Goal: Task Accomplishment & Management: Manage account settings

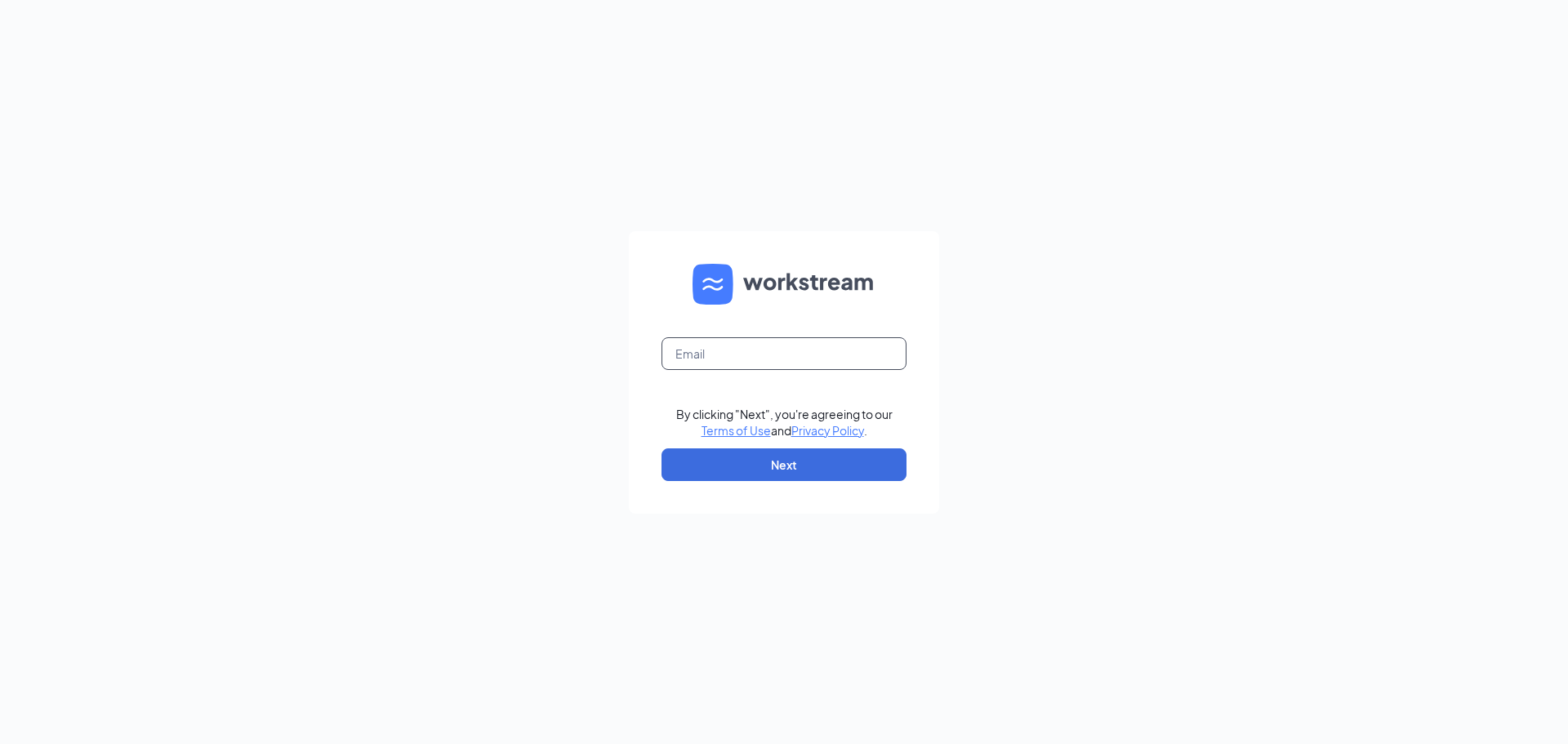
click at [764, 349] on input "text" at bounding box center [784, 353] width 245 height 33
type input "emily@hbboys.com"
click at [794, 468] on button "Next" at bounding box center [784, 465] width 245 height 33
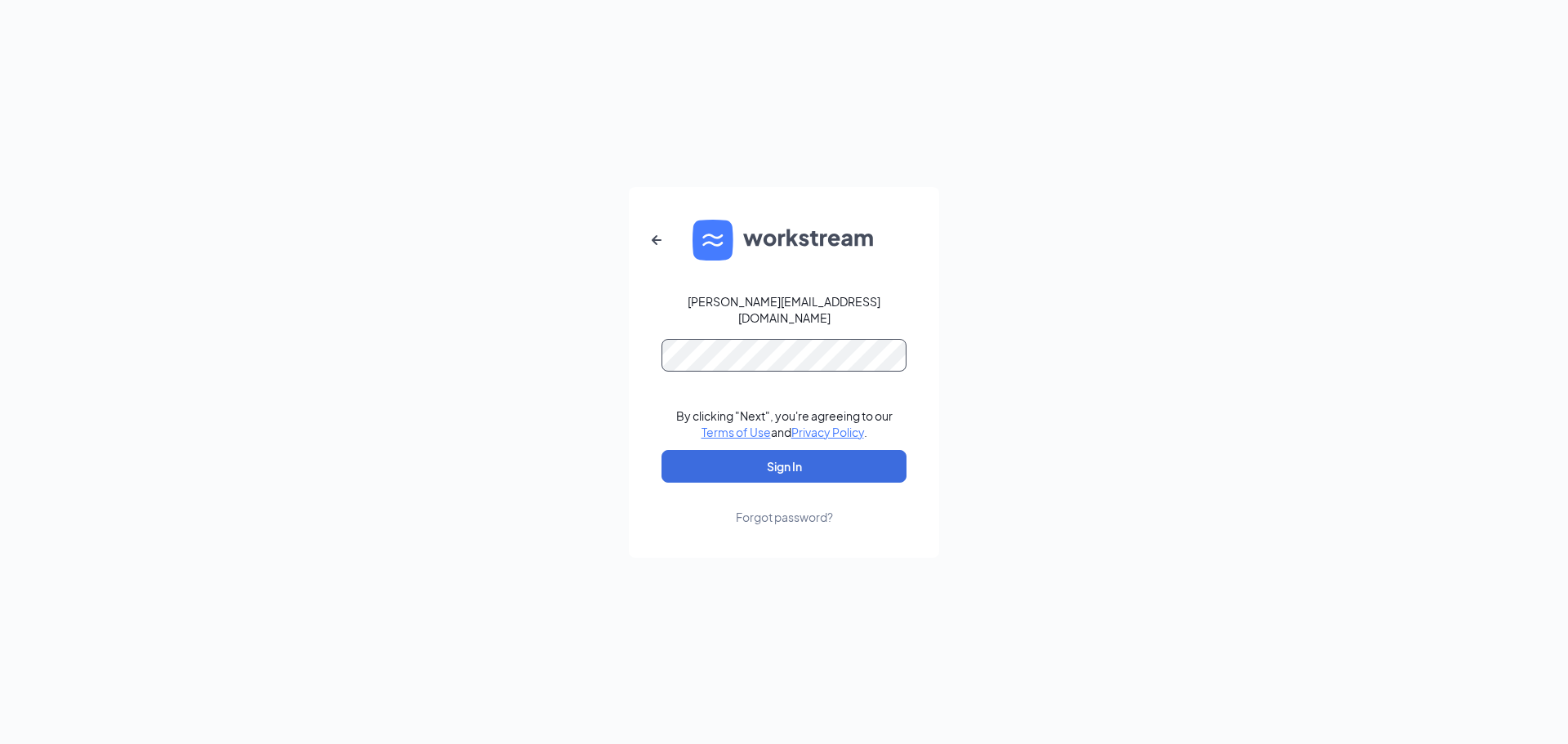
click at [662, 450] on button "Sign In" at bounding box center [784, 466] width 245 height 33
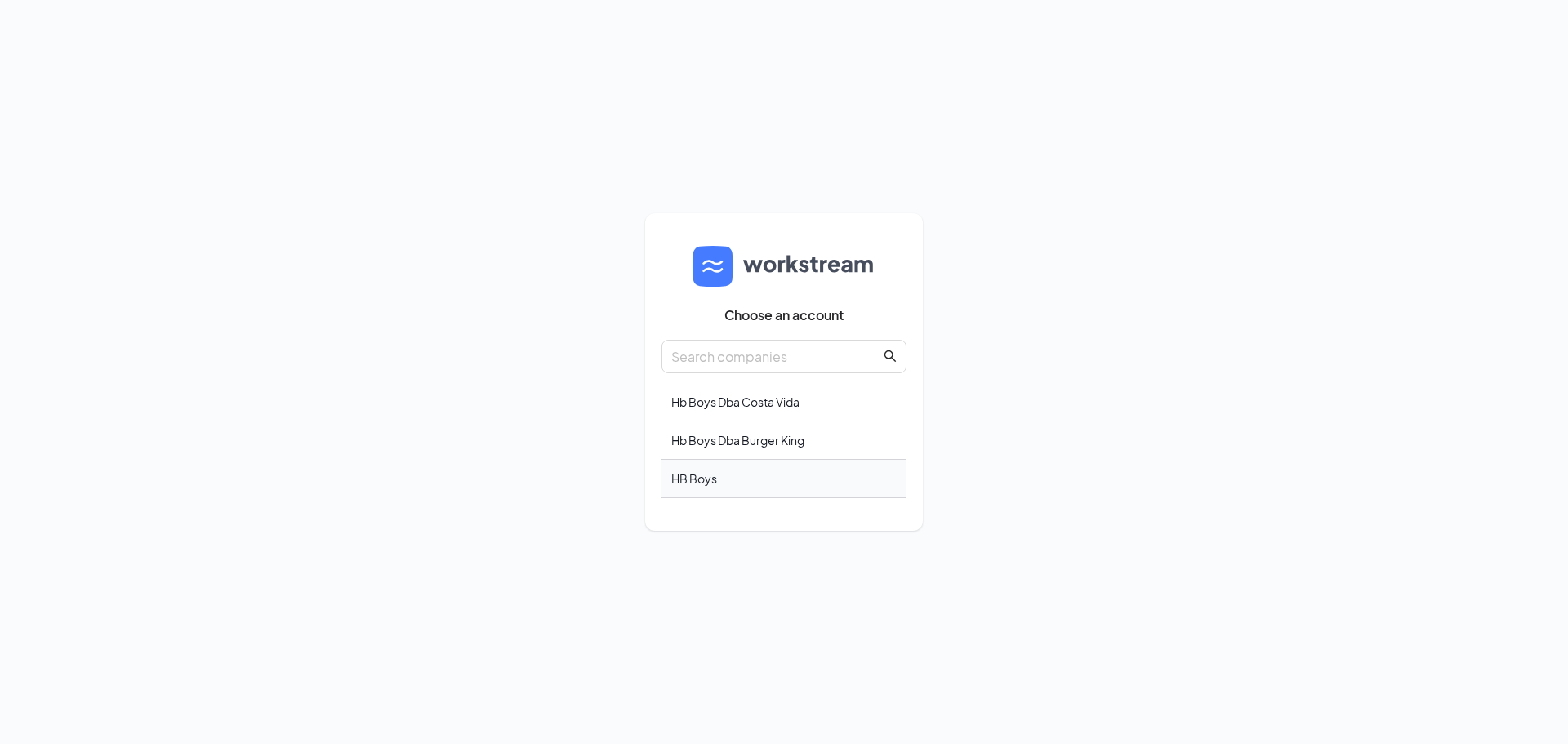
click at [706, 470] on div "HB Boys" at bounding box center [784, 478] width 245 height 38
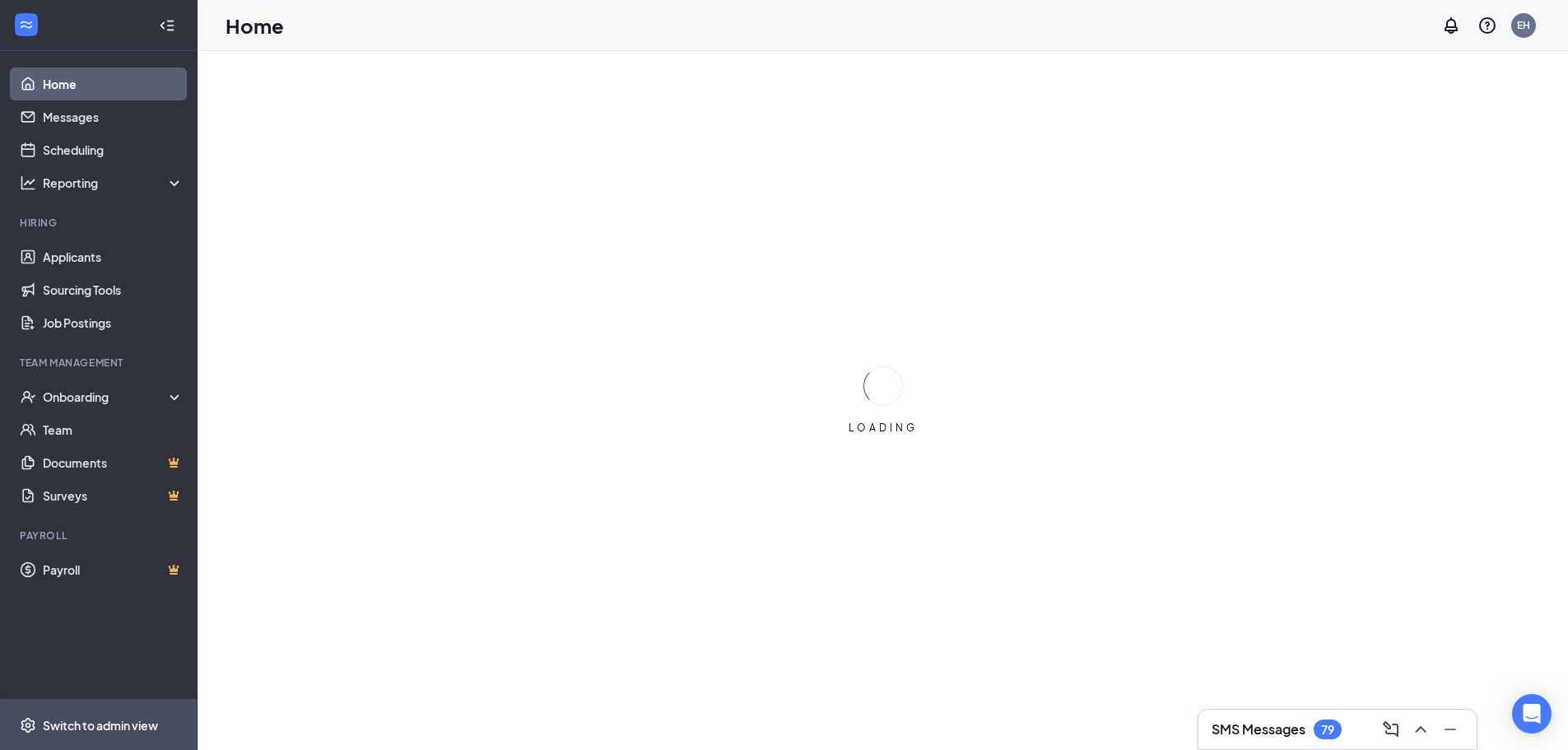
click at [68, 722] on div "Switch to admin view" at bounding box center [100, 725] width 115 height 16
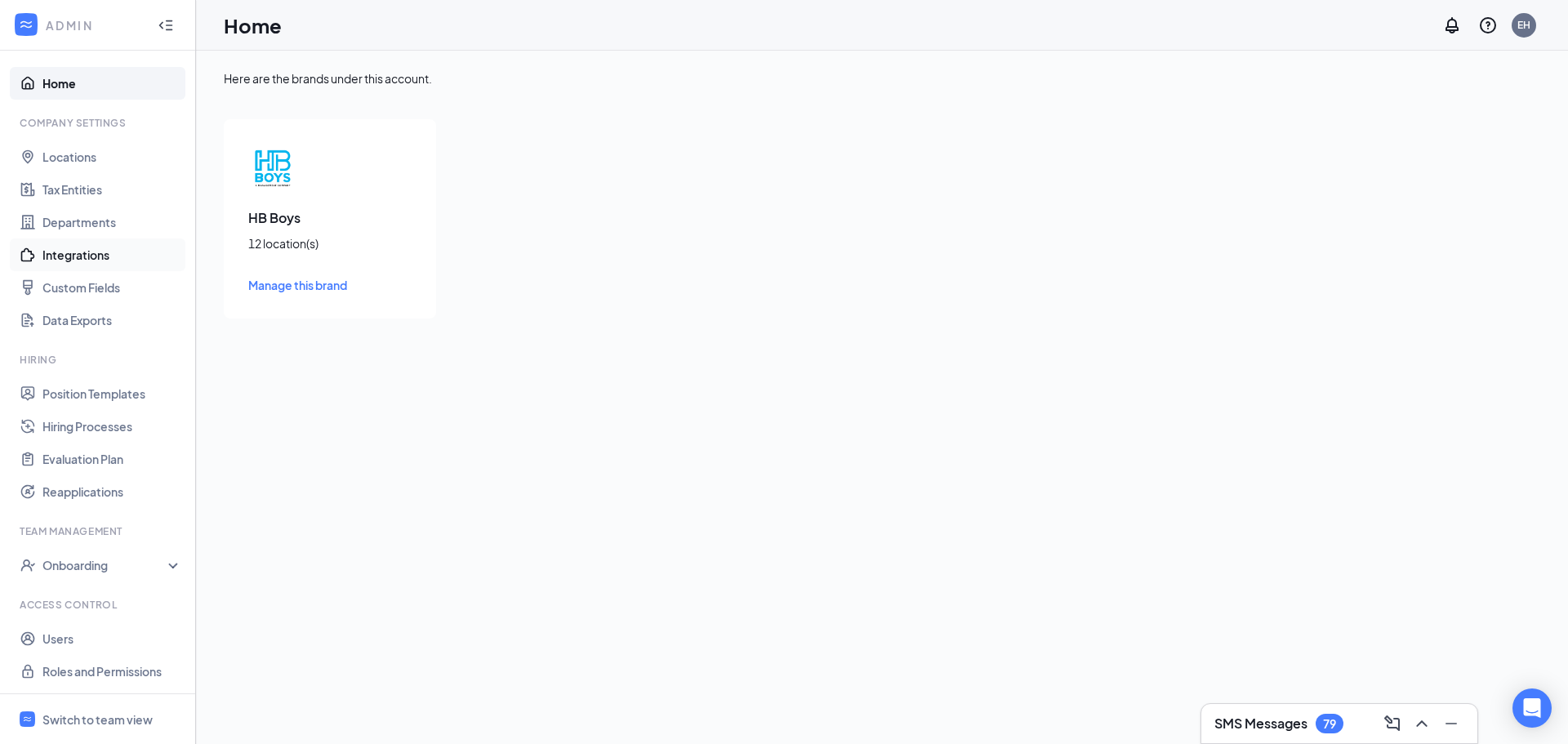
click at [102, 260] on link "Integrations" at bounding box center [112, 255] width 139 height 33
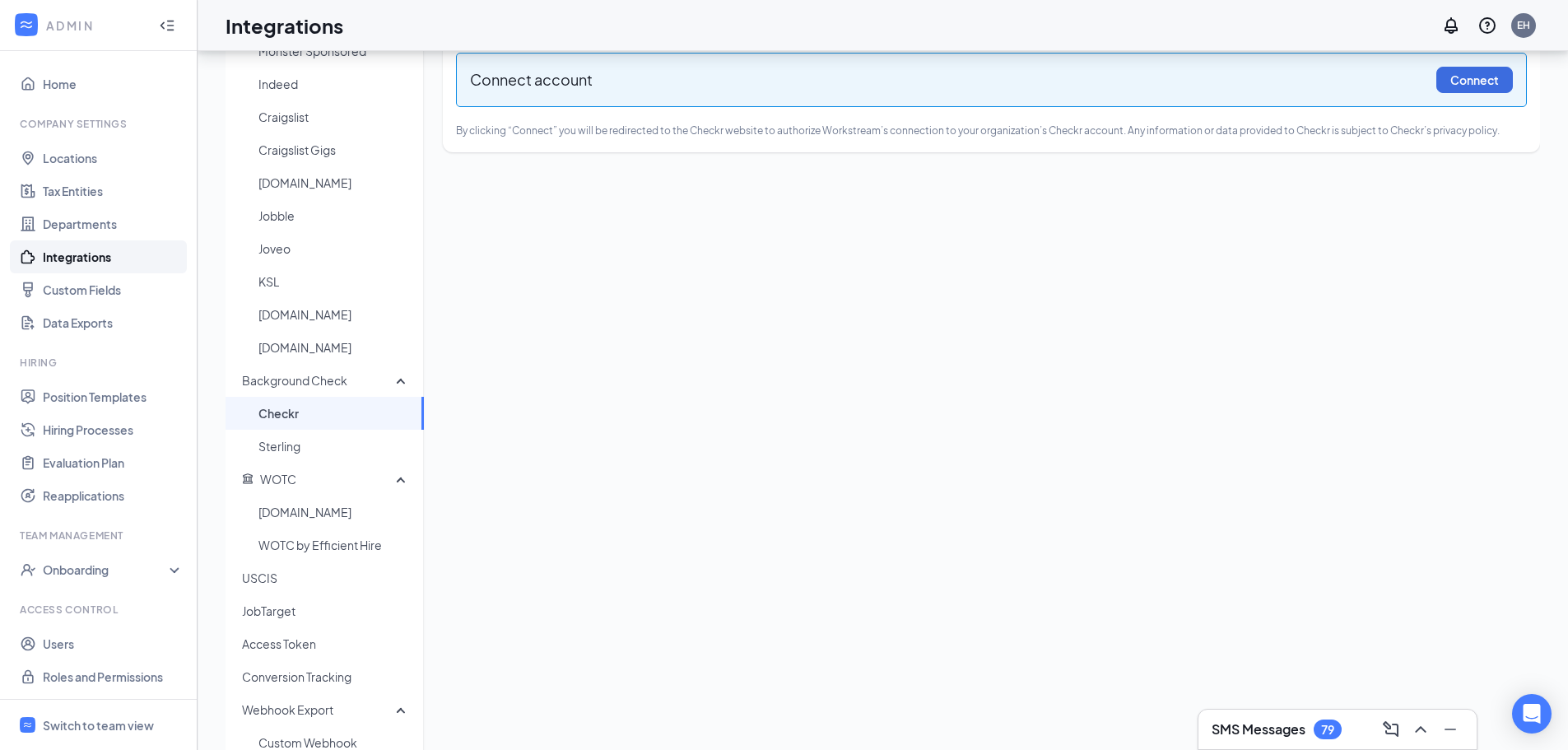
scroll to position [164, 0]
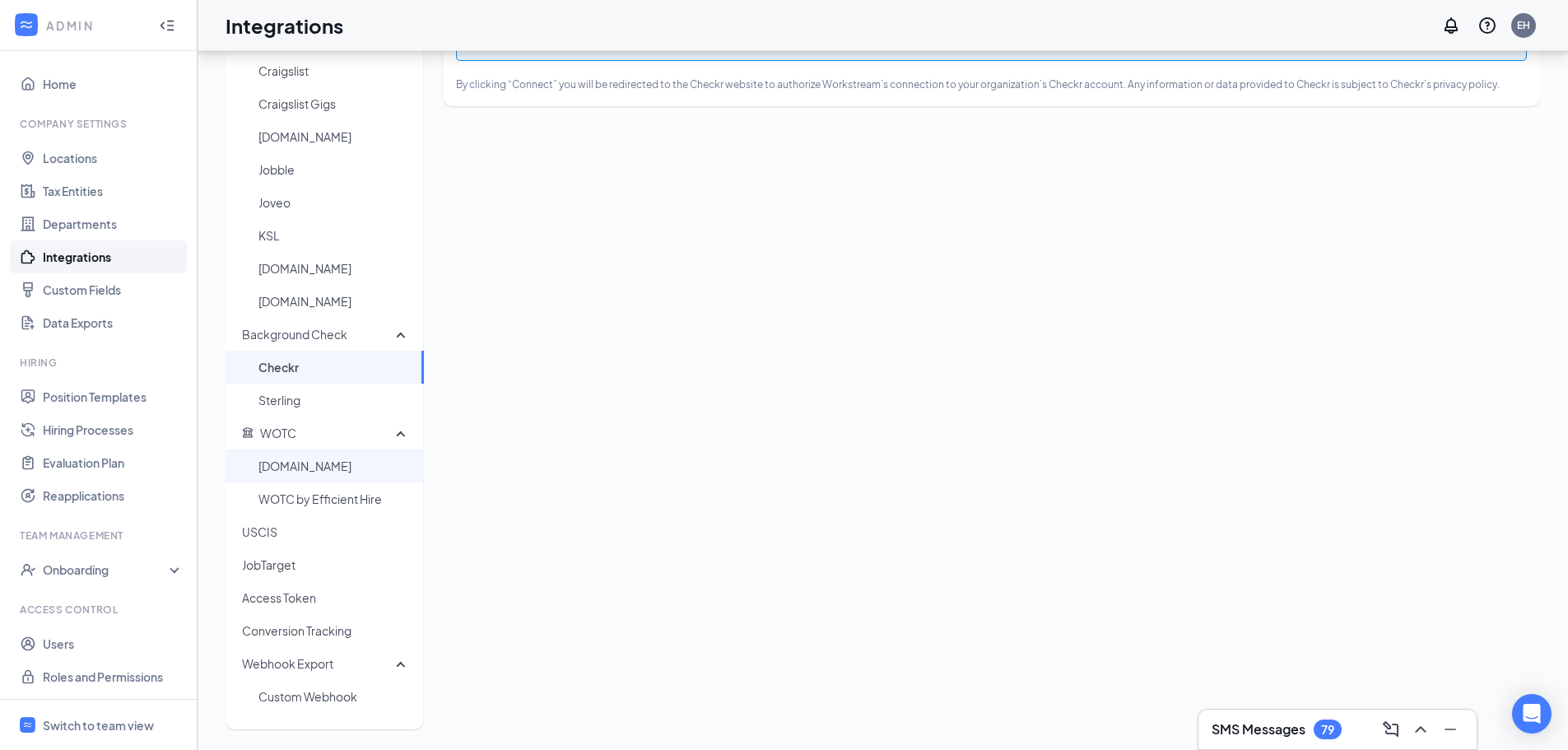
click at [313, 467] on span "[DOMAIN_NAME]" at bounding box center [334, 466] width 152 height 33
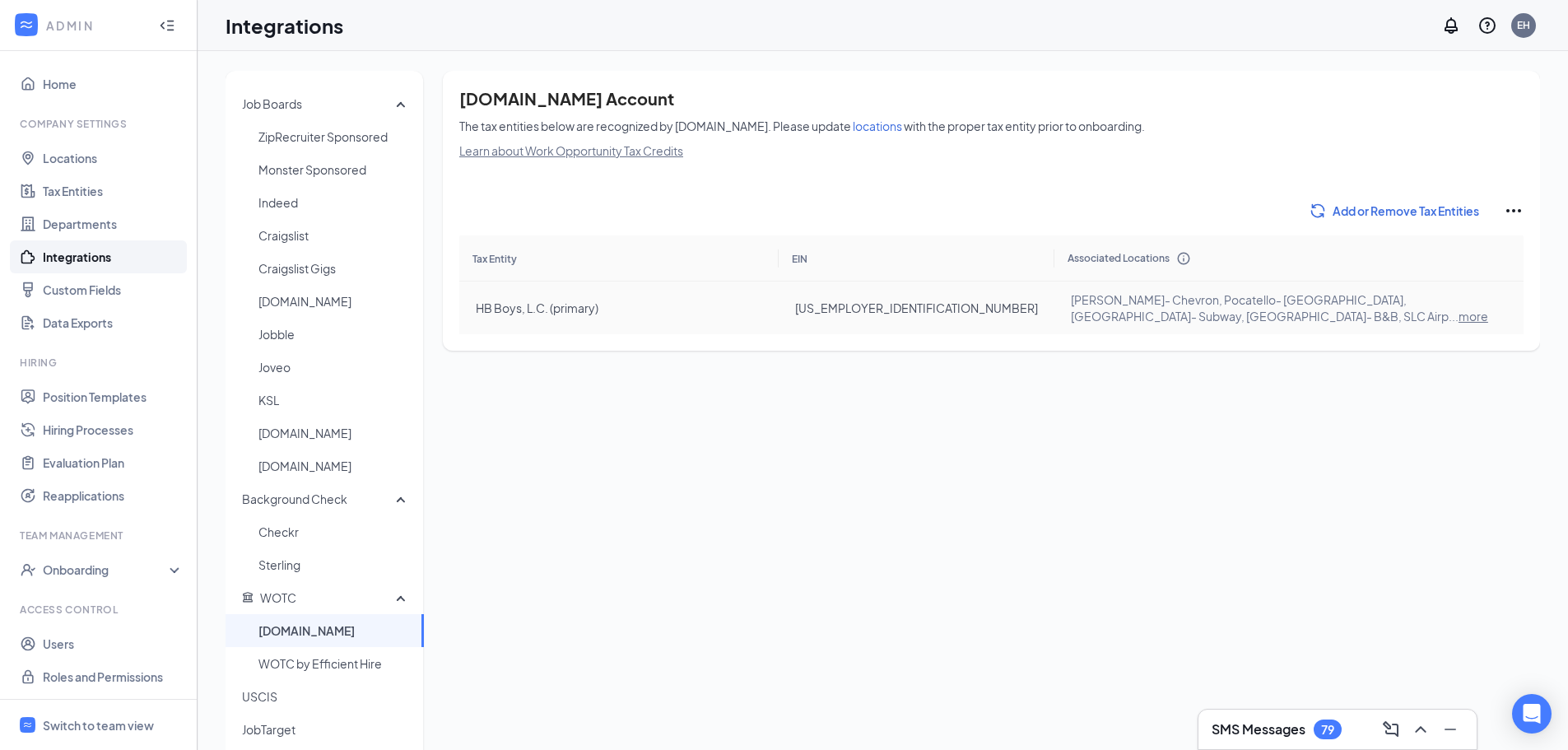
click at [1488, 308] on span "more" at bounding box center [1473, 316] width 30 height 15
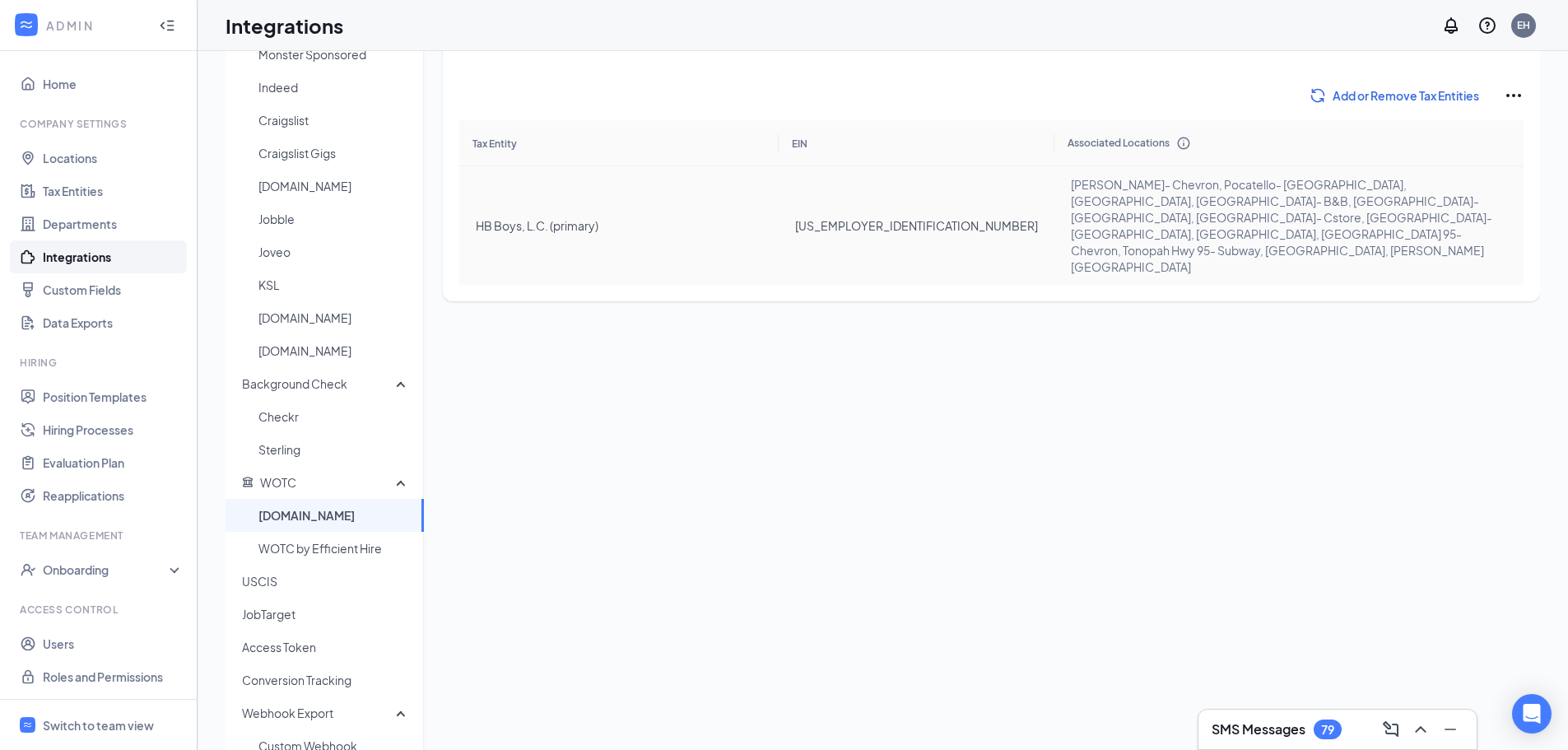
scroll to position [164, 0]
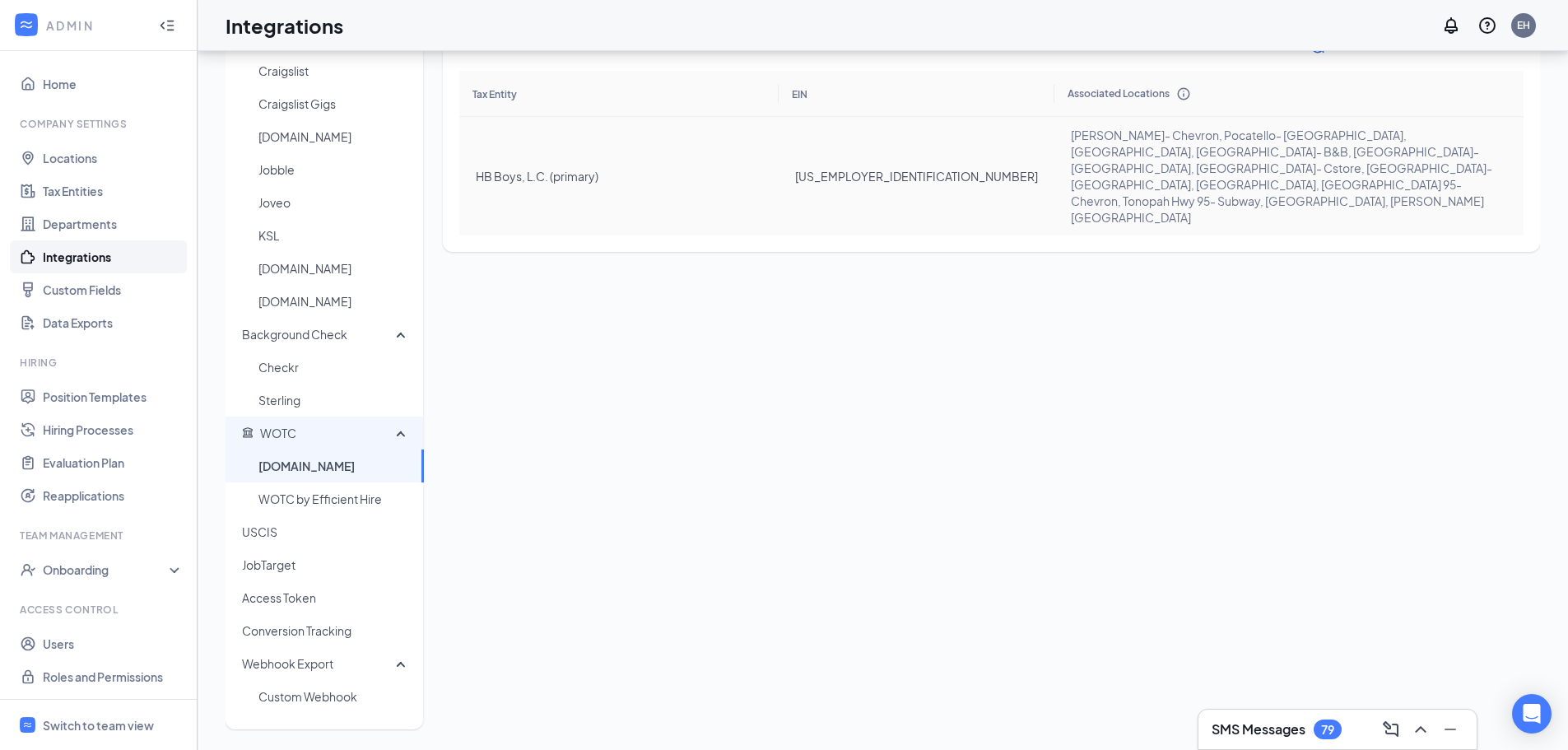
click at [283, 437] on span "WOTC" at bounding box center [278, 433] width 37 height 15
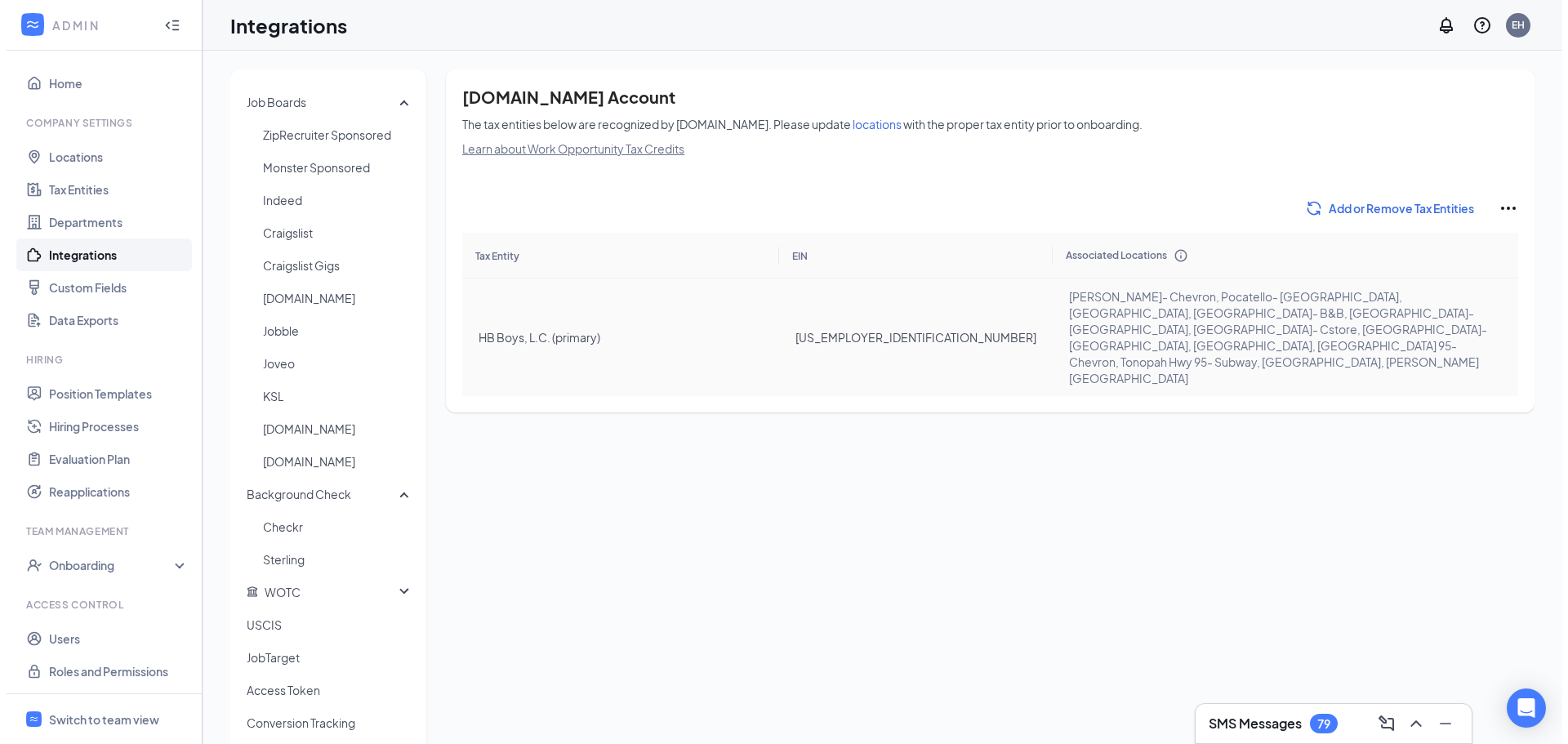
scroll to position [0, 0]
click at [46, 82] on link "Home" at bounding box center [112, 83] width 139 height 33
